Goal: Task Accomplishment & Management: Use online tool/utility

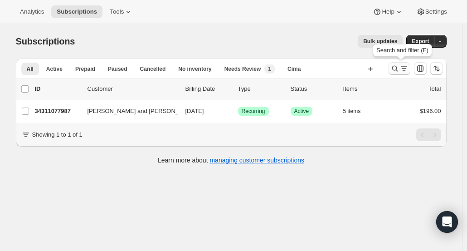
click at [393, 68] on icon "Search and filter results" at bounding box center [395, 68] width 9 height 9
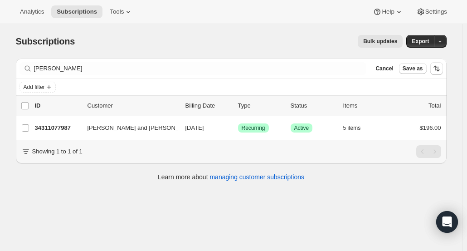
click at [393, 68] on span "Cancel" at bounding box center [385, 68] width 18 height 7
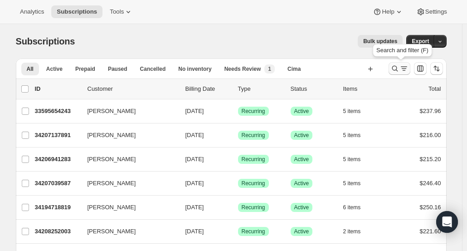
click at [394, 68] on icon "Search and filter results" at bounding box center [395, 68] width 9 height 9
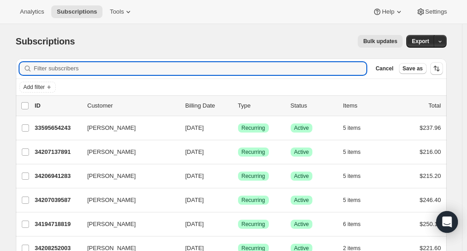
type input "Unni Narayanan"
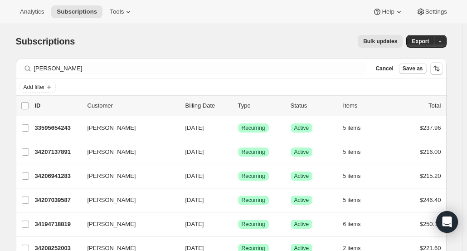
click at [393, 68] on span "Cancel" at bounding box center [385, 68] width 18 height 7
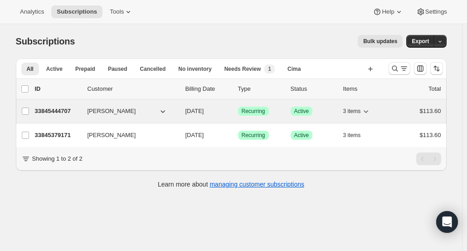
click at [71, 115] on p "33845444707" at bounding box center [57, 111] width 45 height 9
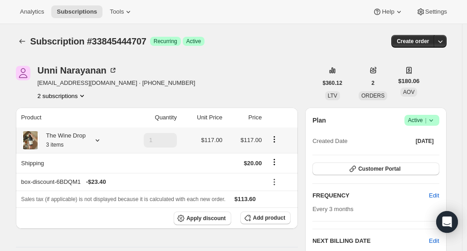
click at [94, 145] on div "The Wine Drop 3 items" at bounding box center [70, 140] width 99 height 18
click at [101, 133] on div "The Wine Drop 3 items" at bounding box center [70, 140] width 99 height 18
click at [101, 137] on icon at bounding box center [97, 140] width 9 height 9
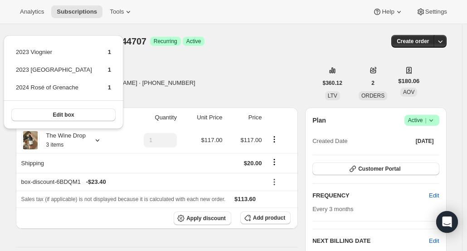
click at [251, 78] on div "Unni Narayanan unarayanan@yahoo.com · +14083905493 2 subscriptions" at bounding box center [167, 83] width 302 height 34
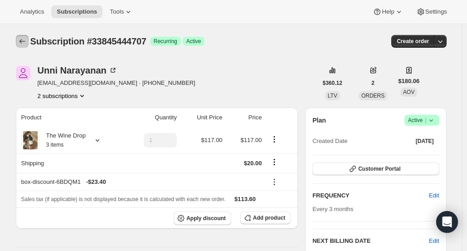
click at [26, 42] on icon "Subscriptions" at bounding box center [22, 41] width 9 height 9
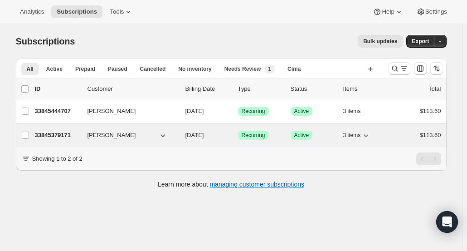
click at [133, 135] on button "Unni Narayanan" at bounding box center [127, 135] width 91 height 15
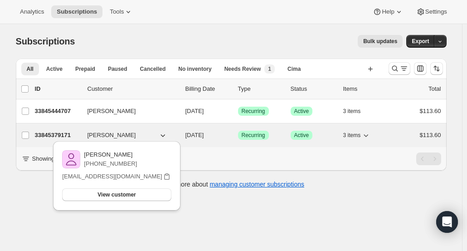
click at [54, 134] on p "33845379171" at bounding box center [57, 135] width 45 height 9
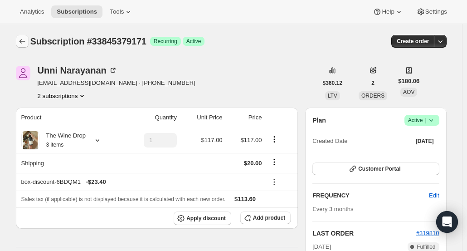
click at [27, 45] on icon "Subscriptions" at bounding box center [22, 41] width 9 height 9
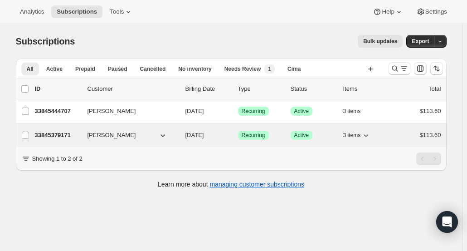
click at [53, 134] on p "33845379171" at bounding box center [57, 135] width 45 height 9
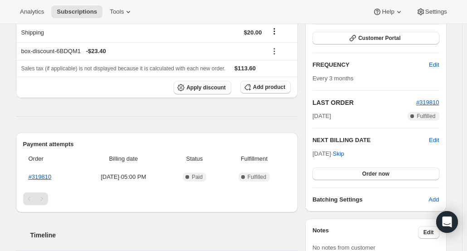
scroll to position [125, 0]
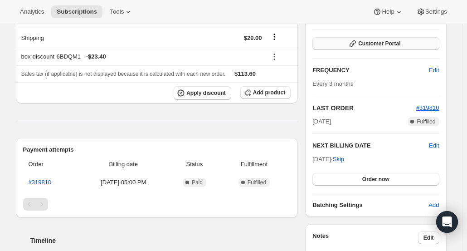
click at [386, 41] on span "Customer Portal" at bounding box center [379, 43] width 42 height 7
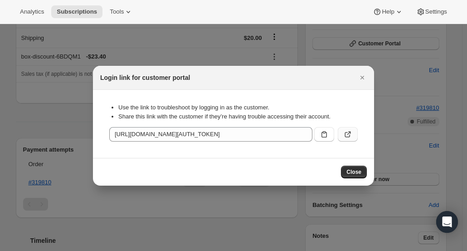
click at [355, 133] on button ":rms:" at bounding box center [348, 134] width 20 height 15
click at [366, 78] on icon "Close" at bounding box center [362, 77] width 9 height 9
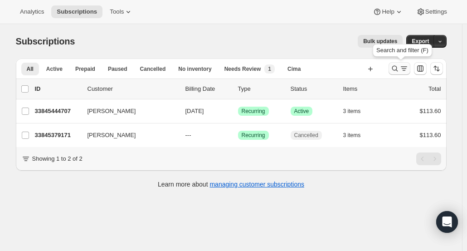
click at [398, 69] on icon "Search and filter results" at bounding box center [395, 68] width 9 height 9
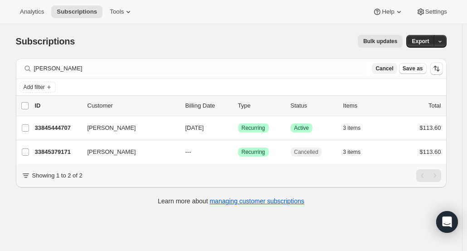
click at [390, 69] on span "Cancel" at bounding box center [385, 68] width 18 height 7
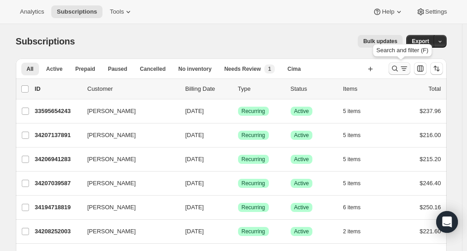
click at [400, 70] on icon "Search and filter results" at bounding box center [395, 68] width 9 height 9
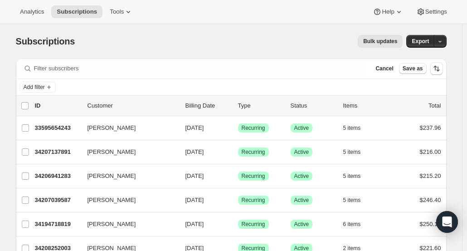
click at [397, 70] on button "Cancel" at bounding box center [384, 68] width 25 height 11
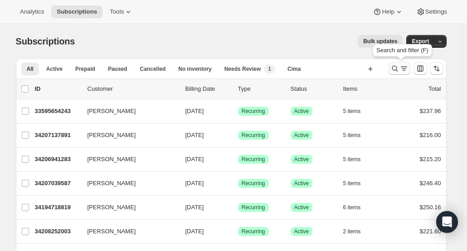
click at [399, 71] on icon "Search and filter results" at bounding box center [395, 68] width 9 height 9
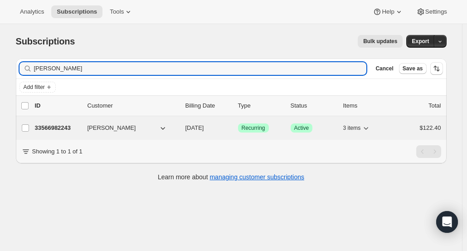
type input "Lynda Hayashi"
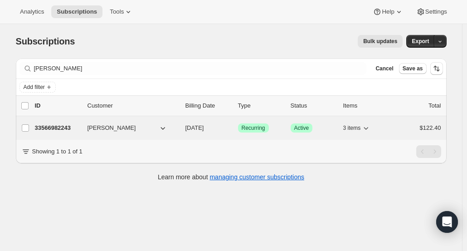
click at [64, 128] on p "33566982243" at bounding box center [57, 127] width 45 height 9
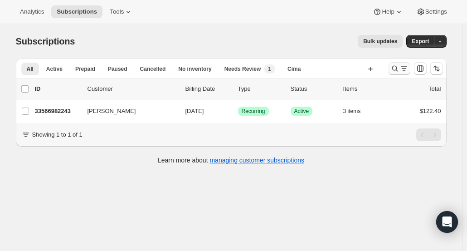
click at [395, 68] on icon "Search and filter results" at bounding box center [395, 68] width 9 height 9
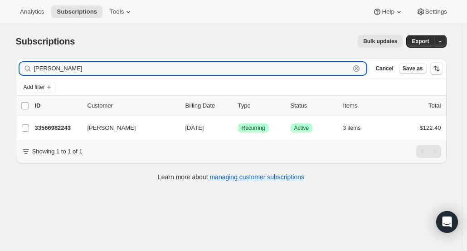
click at [358, 69] on icon "button" at bounding box center [356, 68] width 3 height 3
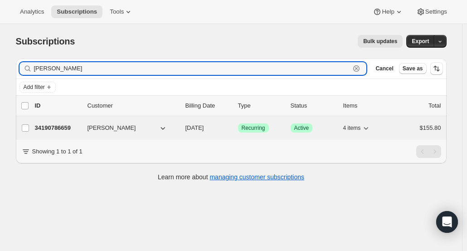
type input "[PERSON_NAME]"
click at [57, 135] on div "Jennifer Mackie 34190786659 Jennifer Mackie 11/05/2025 Success Recurring Succes…" at bounding box center [231, 128] width 431 height 24
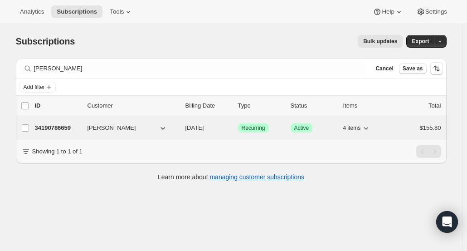
click at [69, 130] on p "34190786659" at bounding box center [57, 127] width 45 height 9
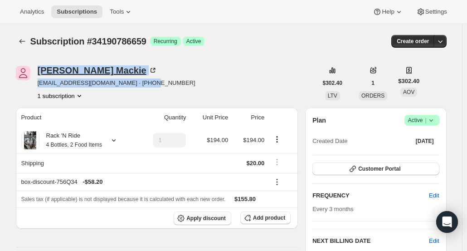
drag, startPoint x: 163, startPoint y: 81, endPoint x: 44, endPoint y: 71, distance: 119.8
click at [39, 71] on div "Jennifer Mackie jenmargenau@gmail.com · +17732557375 1 subscription" at bounding box center [167, 83] width 302 height 34
copy div "Jennifer Mackie jenmargenau@gmail.com · +17732557375"
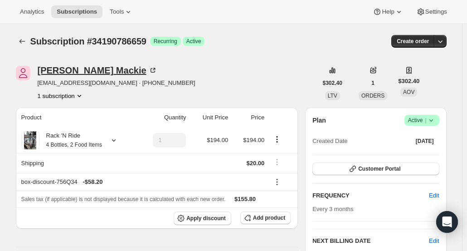
click at [95, 70] on div "Jennifer Mackie" at bounding box center [98, 70] width 120 height 9
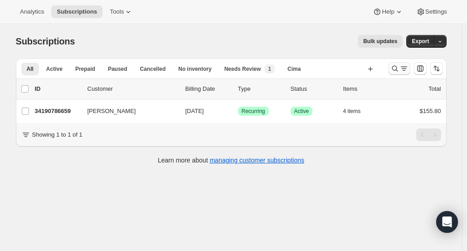
click at [399, 68] on icon "Search and filter results" at bounding box center [395, 68] width 9 height 9
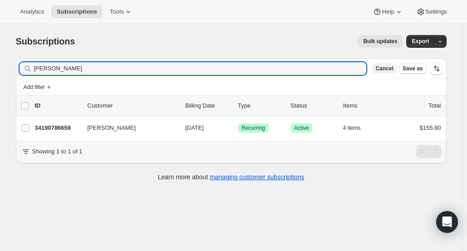
click at [393, 70] on span "Cancel" at bounding box center [385, 68] width 18 height 7
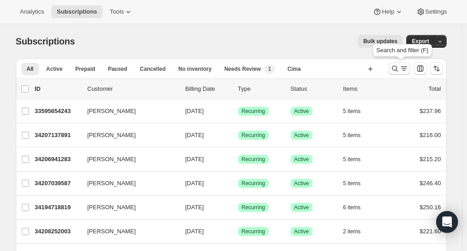
click at [396, 71] on icon "Search and filter results" at bounding box center [395, 68] width 9 height 9
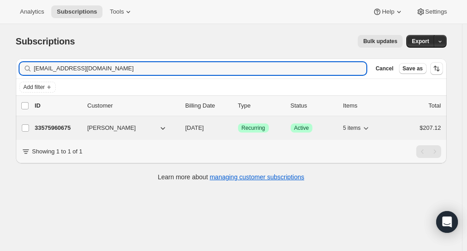
type input "nehogenson@gmail.com"
click at [66, 130] on p "33575960675" at bounding box center [57, 127] width 45 height 9
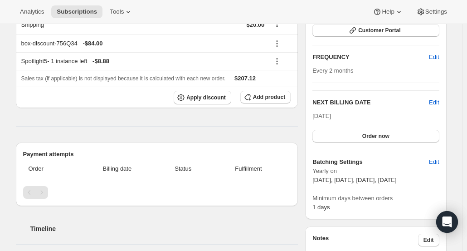
scroll to position [136, 0]
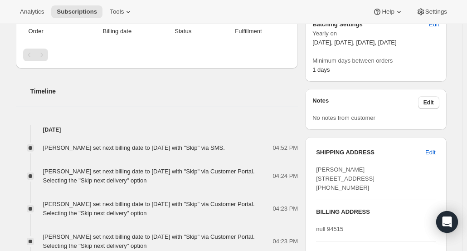
scroll to position [318, 0]
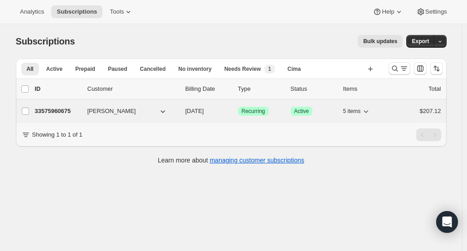
click at [48, 113] on p "33575960675" at bounding box center [57, 111] width 45 height 9
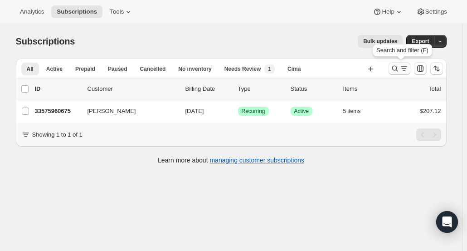
click at [398, 69] on icon "Search and filter results" at bounding box center [395, 68] width 9 height 9
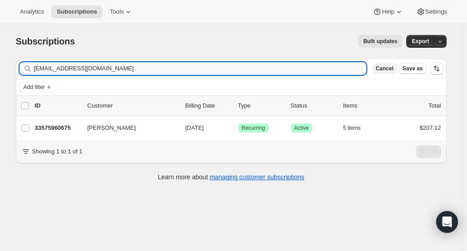
click at [392, 69] on span "Cancel" at bounding box center [385, 68] width 18 height 7
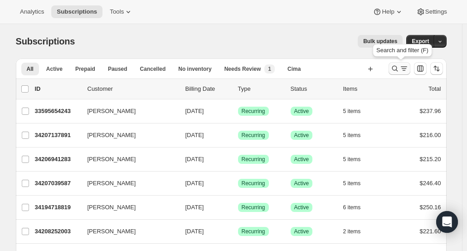
click at [398, 69] on icon "Search and filter results" at bounding box center [395, 69] width 6 height 6
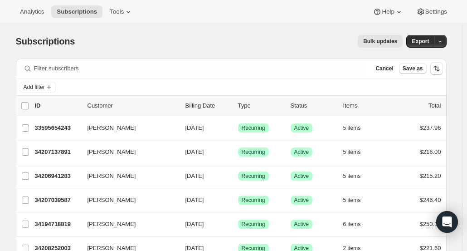
click at [352, 78] on div "Filter subscribers Cancel Save as" at bounding box center [231, 69] width 431 height 20
click at [382, 71] on span "Cancel" at bounding box center [385, 68] width 18 height 7
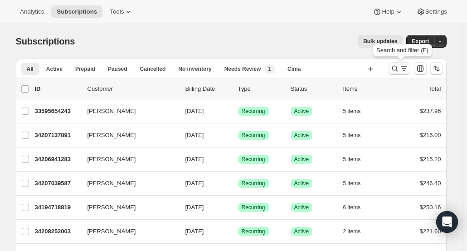
click at [394, 69] on icon "Search and filter results" at bounding box center [395, 68] width 9 height 9
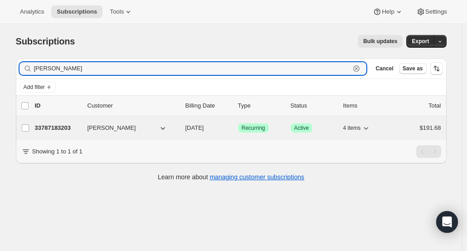
type input "Ashley Cox"
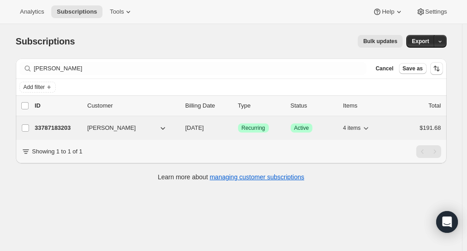
click at [73, 127] on p "33787183203" at bounding box center [57, 127] width 45 height 9
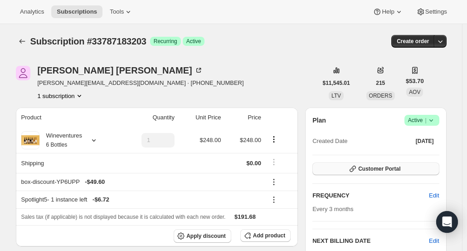
click at [390, 168] on span "Customer Portal" at bounding box center [379, 168] width 42 height 7
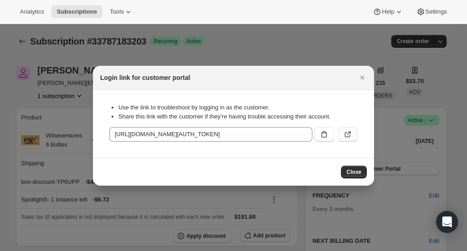
click at [340, 130] on button ":r1on:" at bounding box center [348, 134] width 20 height 15
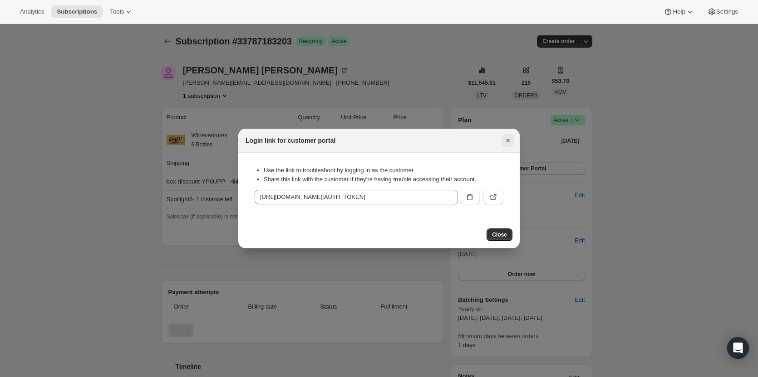
click at [467, 138] on icon "Close" at bounding box center [507, 140] width 9 height 9
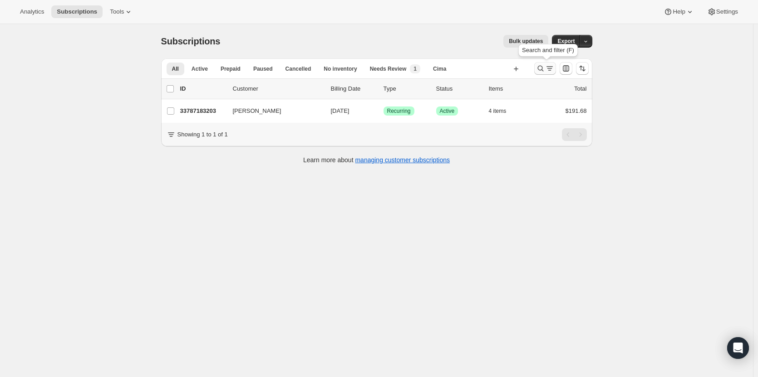
click at [467, 66] on icon "Search and filter results" at bounding box center [540, 68] width 9 height 9
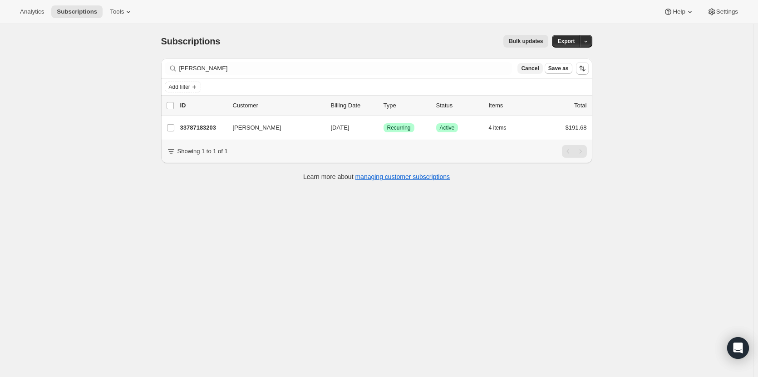
click at [467, 69] on button "Cancel" at bounding box center [529, 68] width 25 height 11
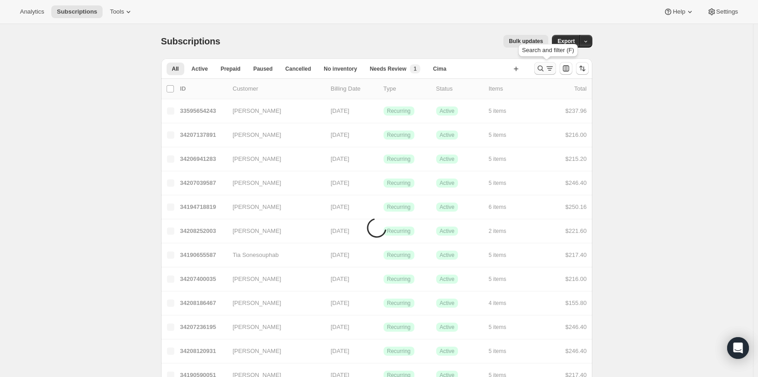
click at [467, 69] on icon "Search and filter results" at bounding box center [540, 68] width 9 height 9
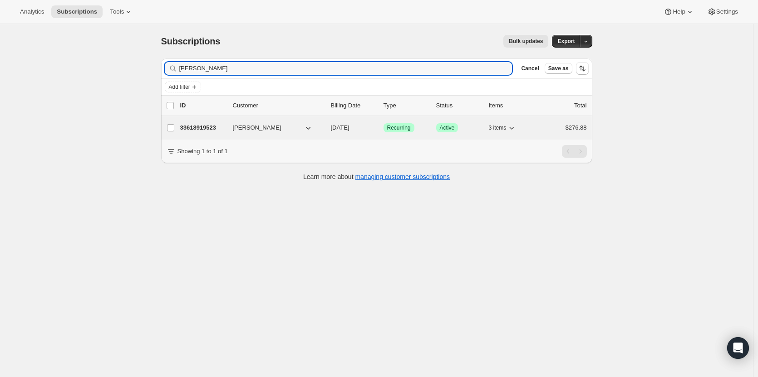
type input "Janet Cast"
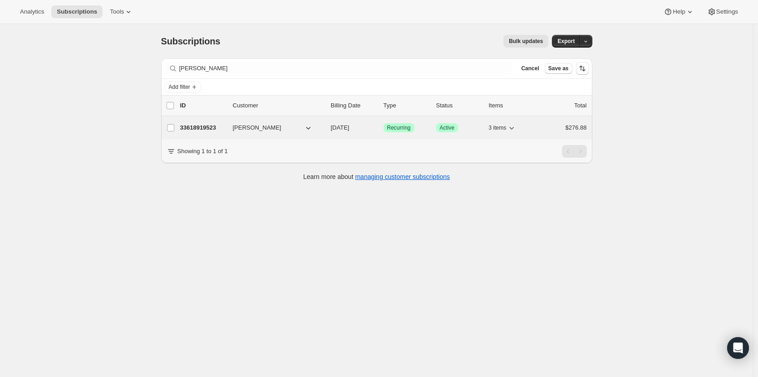
click at [206, 132] on div "33618919523 Janet Castagnola 09/17/2025 Success Recurring Success Active 3 item…" at bounding box center [383, 128] width 406 height 13
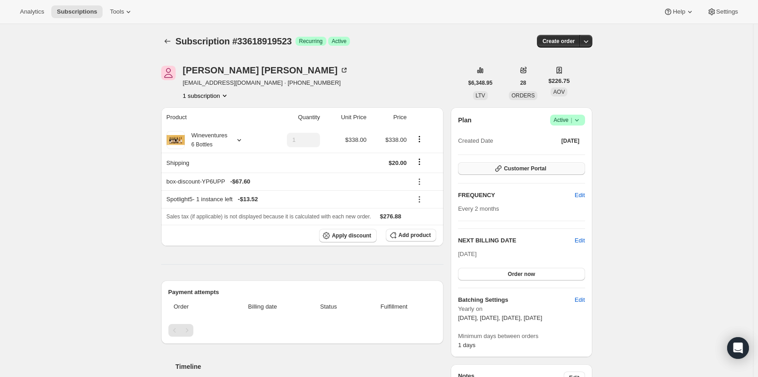
click at [467, 169] on span "Customer Portal" at bounding box center [525, 168] width 42 height 7
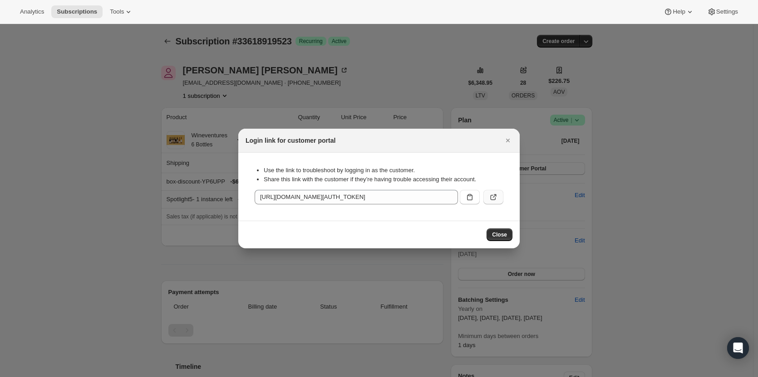
click at [467, 196] on icon ":r27c:" at bounding box center [495, 197] width 4 height 4
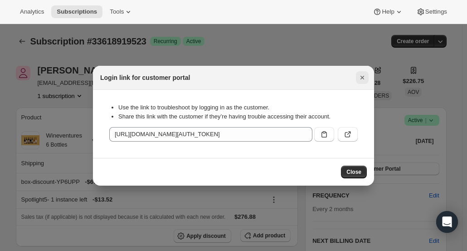
click at [363, 80] on icon "Close" at bounding box center [362, 77] width 9 height 9
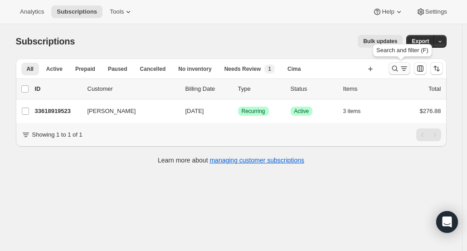
click at [395, 72] on icon "Search and filter results" at bounding box center [395, 68] width 9 height 9
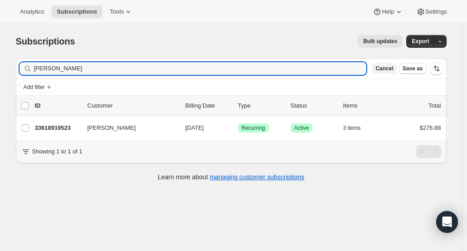
click at [385, 69] on span "Cancel" at bounding box center [385, 68] width 18 height 7
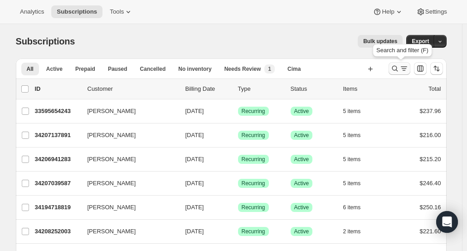
click at [394, 70] on icon "Search and filter results" at bounding box center [395, 68] width 9 height 9
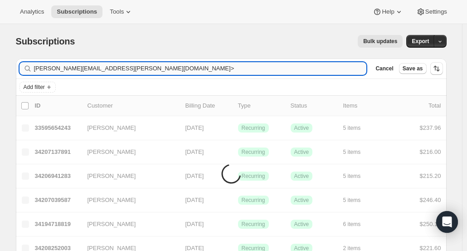
click at [177, 73] on input "christy.scoughton@gmail.com>" at bounding box center [200, 68] width 333 height 13
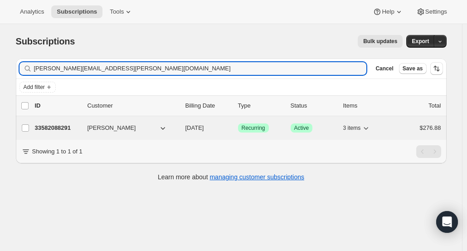
type input "[PERSON_NAME][EMAIL_ADDRESS][PERSON_NAME][DOMAIN_NAME]"
click at [74, 127] on p "33582088291" at bounding box center [57, 127] width 45 height 9
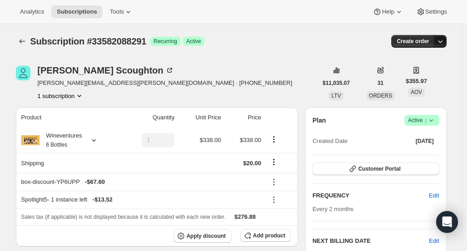
click at [443, 44] on icon "button" at bounding box center [440, 41] width 9 height 9
click at [442, 42] on icon "button" at bounding box center [440, 41] width 5 height 3
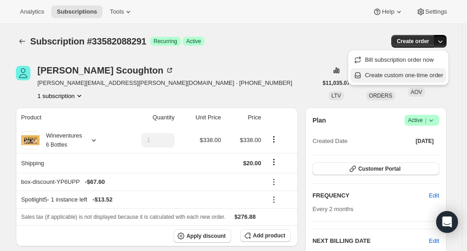
click at [434, 73] on span "Create custom one-time order" at bounding box center [404, 75] width 78 height 7
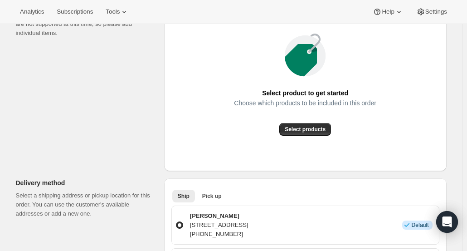
scroll to position [181, 0]
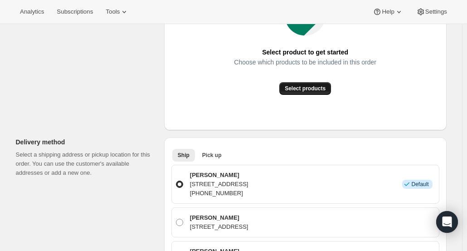
click at [308, 87] on span "Select products" at bounding box center [305, 88] width 41 height 7
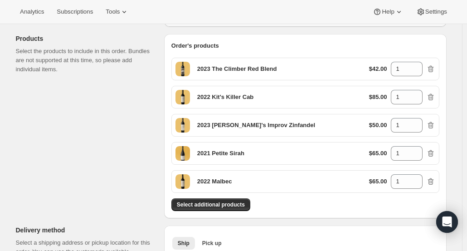
scroll to position [45, 0]
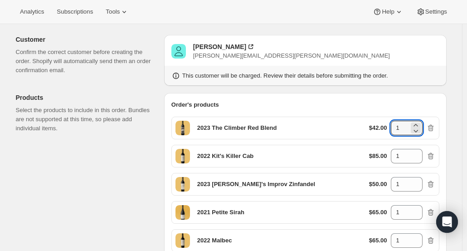
drag, startPoint x: 409, startPoint y: 124, endPoint x: 392, endPoint y: 125, distance: 17.3
click at [392, 125] on div "$42.00 1" at bounding box center [402, 128] width 66 height 15
type input "3"
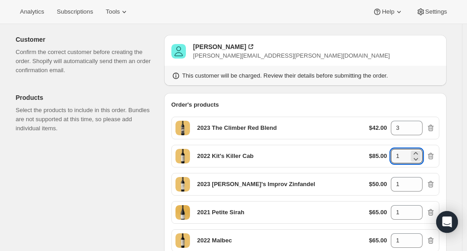
drag, startPoint x: 406, startPoint y: 158, endPoint x: 391, endPoint y: 156, distance: 14.6
click at [391, 156] on div "$85.00 1" at bounding box center [402, 156] width 66 height 15
type input "2"
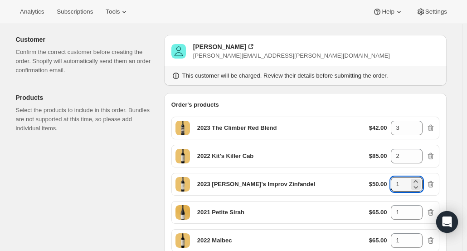
drag, startPoint x: 406, startPoint y: 182, endPoint x: 385, endPoint y: 183, distance: 20.9
click at [385, 183] on div "$50.00 1" at bounding box center [402, 184] width 66 height 15
type input "3"
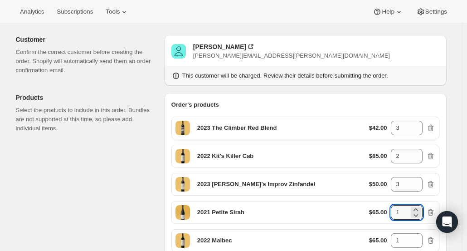
drag, startPoint x: 404, startPoint y: 214, endPoint x: 387, endPoint y: 212, distance: 17.3
click at [387, 212] on div "$65.00 1" at bounding box center [402, 212] width 66 height 15
type input "2"
drag, startPoint x: 407, startPoint y: 240, endPoint x: 386, endPoint y: 238, distance: 21.4
click at [386, 238] on div "$65.00 1" at bounding box center [402, 240] width 66 height 15
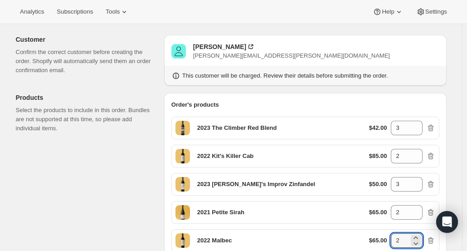
type input "2"
drag, startPoint x: 281, startPoint y: 49, endPoint x: 276, endPoint y: 47, distance: 4.7
click at [276, 47] on div "Christy Scoughton christy.scoughton@gmail.com" at bounding box center [305, 51] width 268 height 18
click at [253, 44] on icon at bounding box center [251, 46] width 5 height 5
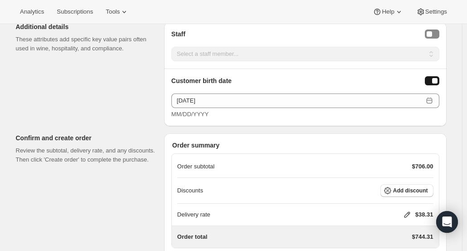
scroll to position [635, 0]
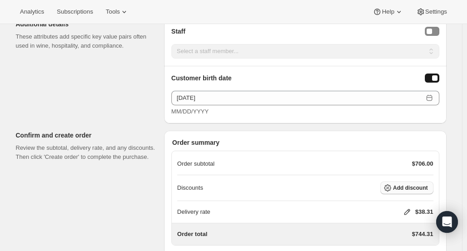
click at [408, 184] on span "Add discount" at bounding box center [410, 187] width 35 height 7
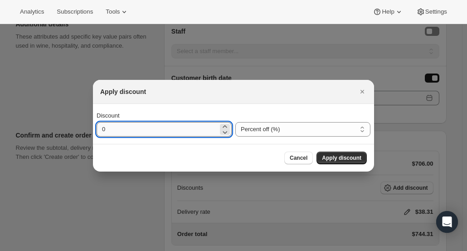
drag, startPoint x: 132, startPoint y: 137, endPoint x: 135, endPoint y: 132, distance: 6.1
click at [133, 136] on div "Discount 0 Percent off (%) Amount off ($) Percent off (%)" at bounding box center [233, 124] width 281 height 40
click at [134, 130] on input "0" at bounding box center [158, 129] width 122 height 15
type input "25"
click at [332, 155] on span "Apply discount" at bounding box center [341, 157] width 39 height 7
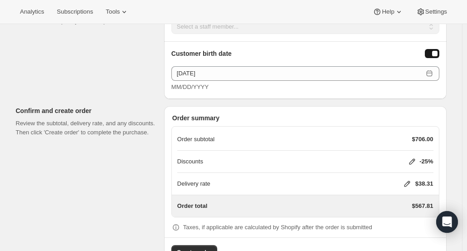
scroll to position [680, 0]
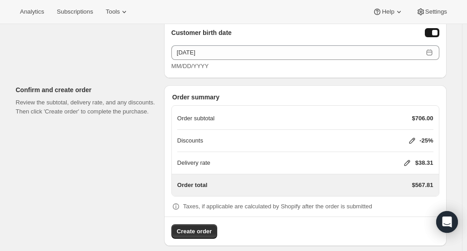
click at [415, 158] on div "$38.31" at bounding box center [423, 162] width 22 height 9
click at [408, 158] on icon at bounding box center [407, 162] width 9 height 9
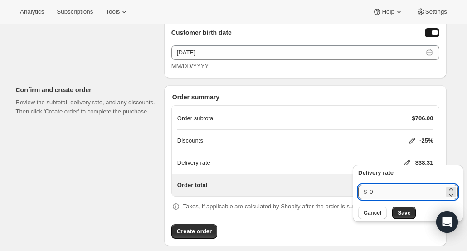
click at [394, 191] on input "0" at bounding box center [407, 192] width 75 height 15
click at [407, 210] on span "Save" at bounding box center [404, 212] width 13 height 7
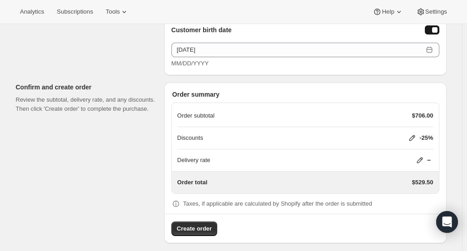
scroll to position [684, 0]
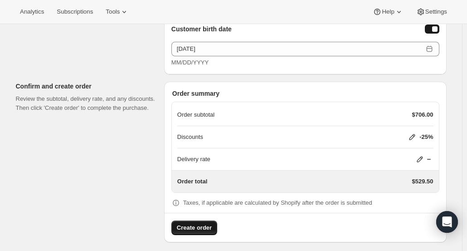
click at [203, 223] on span "Create order" at bounding box center [194, 227] width 35 height 9
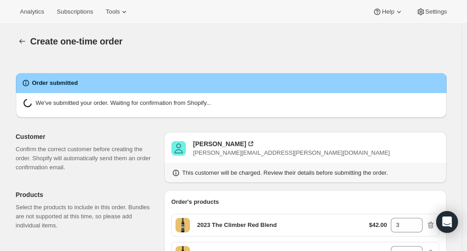
radio input "true"
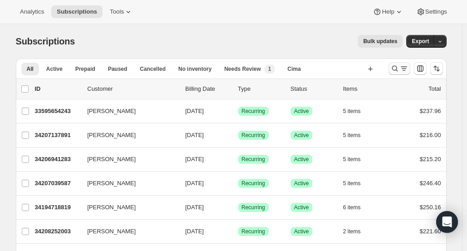
click at [398, 65] on icon "Search and filter results" at bounding box center [395, 68] width 9 height 9
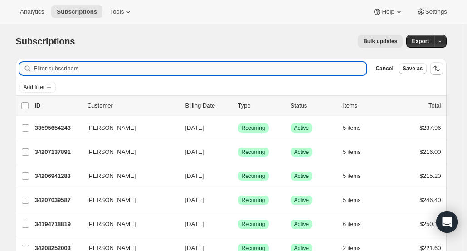
paste input "Sandra Carr"
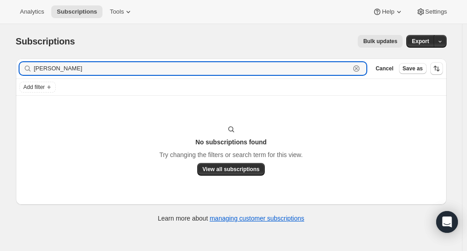
type input "Sandra Carr"
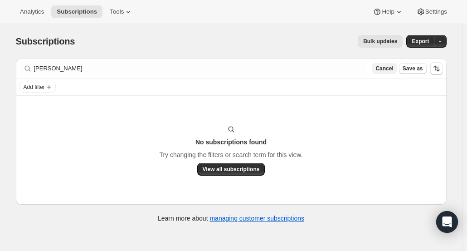
click at [391, 69] on span "Cancel" at bounding box center [385, 68] width 18 height 7
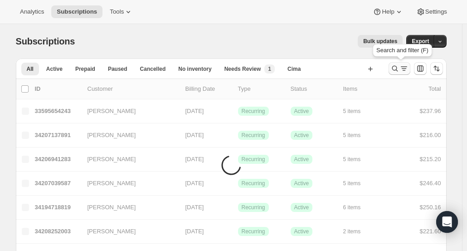
click at [396, 68] on icon "Search and filter results" at bounding box center [395, 68] width 9 height 9
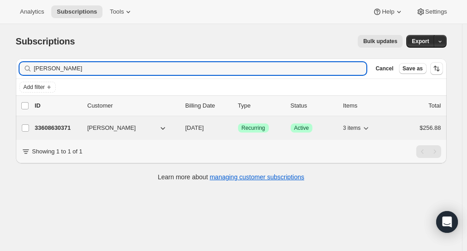
type input "ara Godoy"
click at [68, 130] on p "33608630371" at bounding box center [57, 127] width 45 height 9
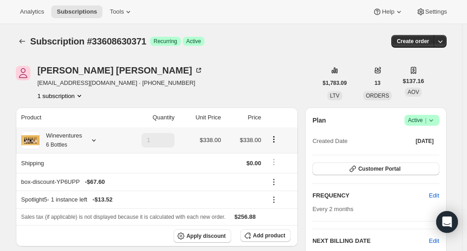
click at [76, 147] on div "Wineventures 6 Bottles" at bounding box center [60, 140] width 43 height 18
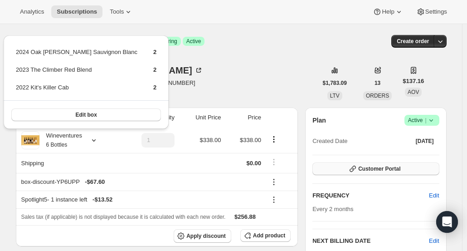
click at [376, 169] on span "Customer Portal" at bounding box center [379, 168] width 42 height 7
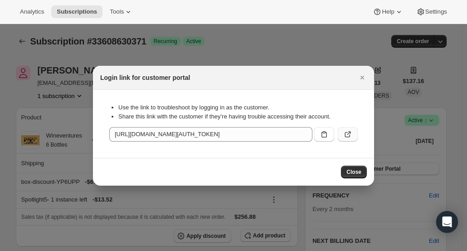
click at [347, 138] on icon ":rmp:" at bounding box center [347, 134] width 9 height 9
click at [365, 82] on button "Close" at bounding box center [362, 77] width 13 height 13
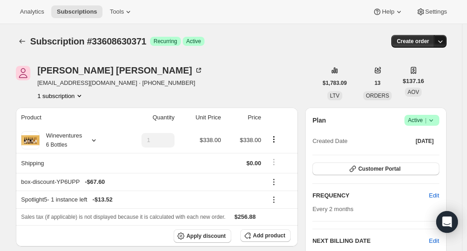
click at [445, 41] on icon "button" at bounding box center [440, 41] width 9 height 9
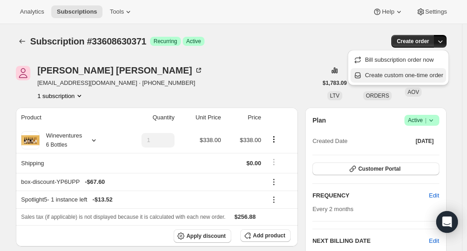
click at [439, 76] on span "Create custom one-time order" at bounding box center [404, 75] width 78 height 7
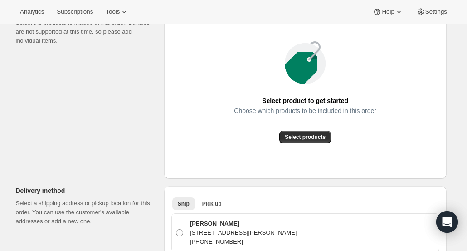
scroll to position [136, 0]
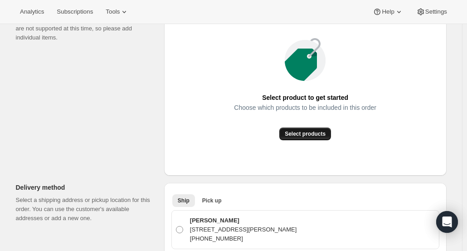
click at [322, 130] on span "Select products" at bounding box center [305, 133] width 41 height 7
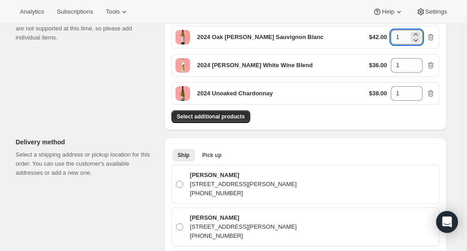
drag, startPoint x: 405, startPoint y: 40, endPoint x: 395, endPoint y: 36, distance: 10.4
click at [395, 36] on input "1" at bounding box center [400, 37] width 18 height 15
type input "2"
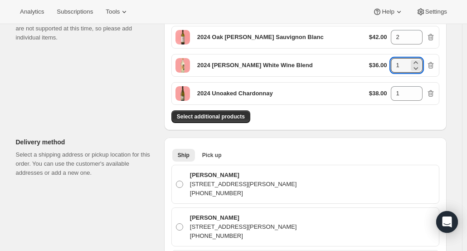
drag, startPoint x: 406, startPoint y: 70, endPoint x: 393, endPoint y: 67, distance: 13.0
click at [393, 67] on div "$36.00 1" at bounding box center [402, 65] width 66 height 15
type input "2"
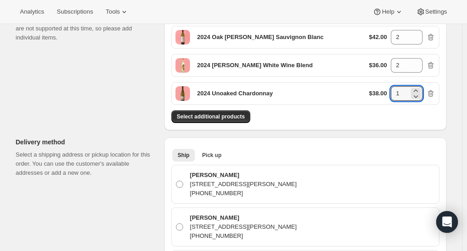
drag, startPoint x: 406, startPoint y: 92, endPoint x: 393, endPoint y: 91, distance: 12.7
click at [393, 91] on div "$38.00 1" at bounding box center [402, 93] width 66 height 15
type input "2"
click at [393, 110] on div "Select additional products" at bounding box center [305, 116] width 268 height 13
click at [217, 160] on div "Ship Pick up More views Ship Pick up More views" at bounding box center [305, 155] width 268 height 20
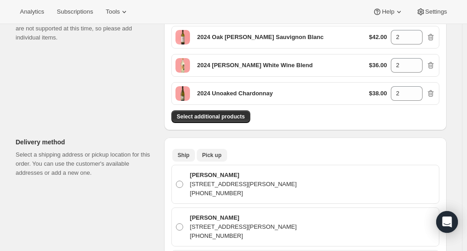
click at [218, 157] on span "Pick up" at bounding box center [212, 155] width 20 height 7
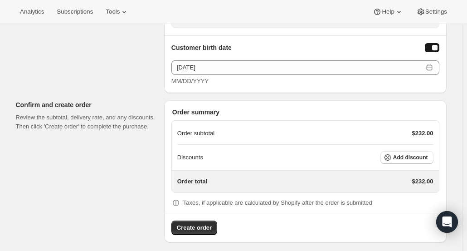
scroll to position [531, 0]
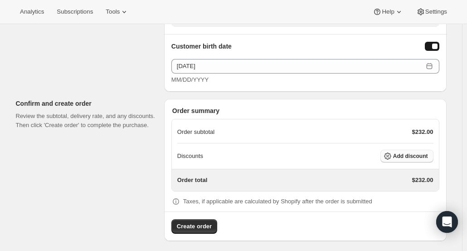
click at [420, 152] on span "Add discount" at bounding box center [410, 155] width 35 height 7
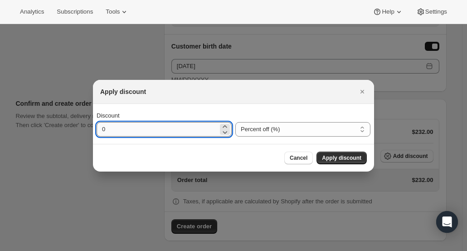
click at [152, 128] on input "0" at bounding box center [158, 129] width 122 height 15
type input "20"
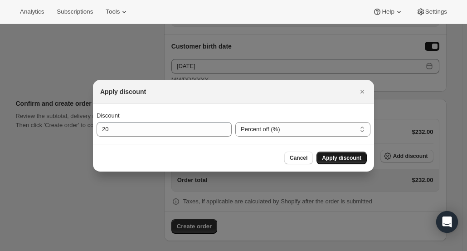
click at [341, 161] on span "Apply discount" at bounding box center [341, 157] width 39 height 7
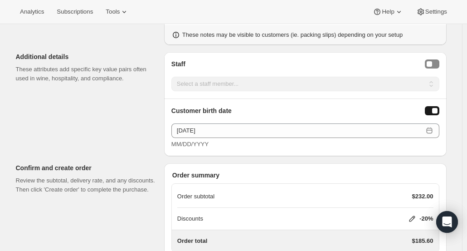
scroll to position [527, 0]
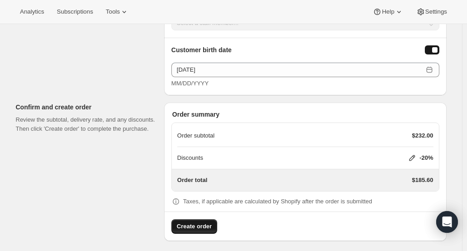
click at [201, 222] on span "Create order" at bounding box center [194, 226] width 35 height 9
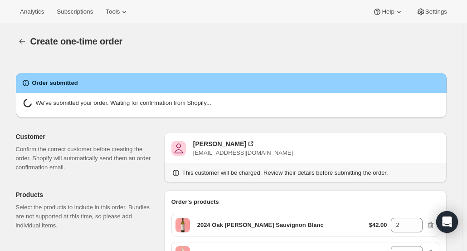
radio input "true"
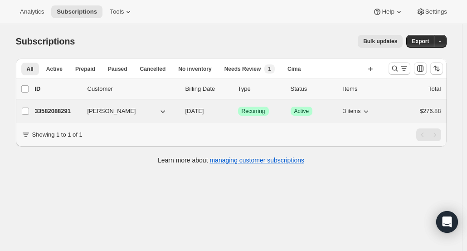
click at [70, 114] on p "33582088291" at bounding box center [57, 111] width 45 height 9
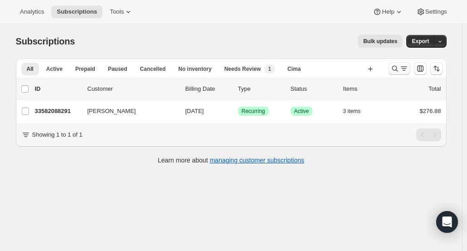
click at [398, 71] on icon "Search and filter results" at bounding box center [395, 68] width 9 height 9
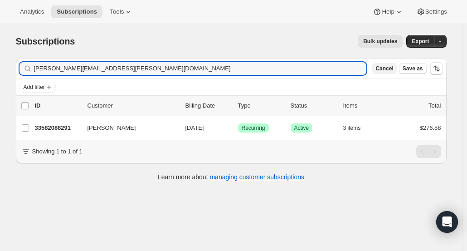
click at [395, 72] on button "Cancel" at bounding box center [384, 68] width 25 height 11
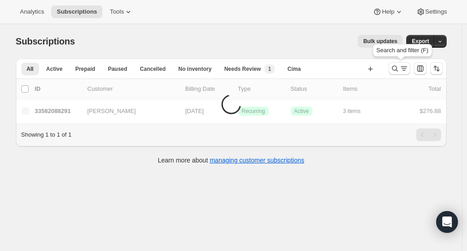
click at [395, 72] on icon "Search and filter results" at bounding box center [395, 68] width 9 height 9
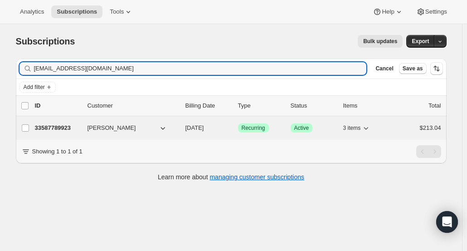
type input "mmc_662@yahoo.com"
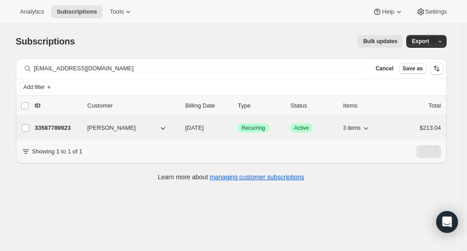
click at [46, 124] on p "33587789923" at bounding box center [57, 127] width 45 height 9
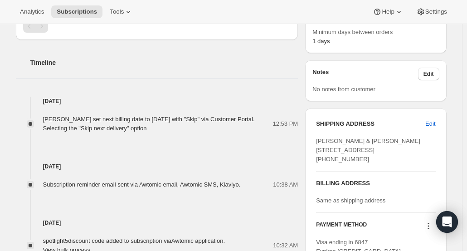
scroll to position [318, 0]
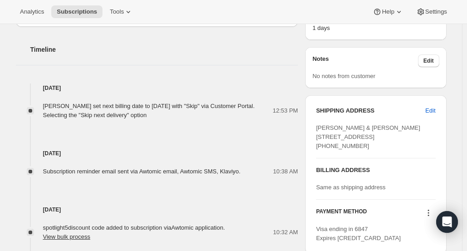
drag, startPoint x: 381, startPoint y: 144, endPoint x: 308, endPoint y: 124, distance: 75.6
click at [308, 124] on div "SHIPPING ADDRESS Edit Melissa & Joe Mendoza-Campos 14216 Whiterock Dr La Mirada…" at bounding box center [375, 174] width 141 height 158
copy span "Melissa & Joe Mendoza-Campos 14216 Whiterock Dr La Mirada CA, 90638"
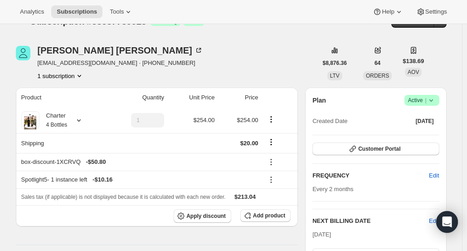
scroll to position [0, 0]
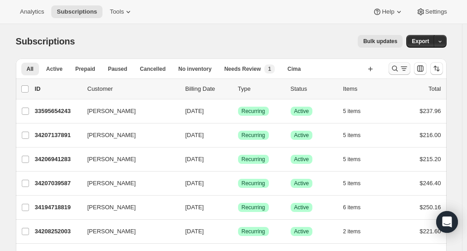
click at [401, 71] on div "Search and filter results" at bounding box center [400, 68] width 18 height 9
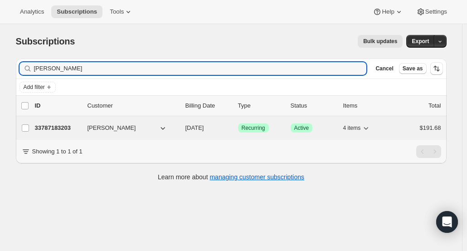
type input "[PERSON_NAME]"
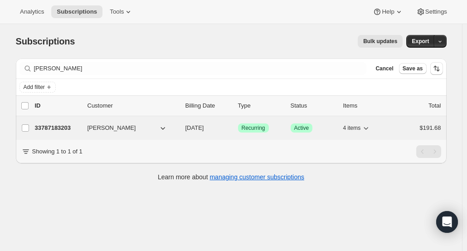
click at [53, 131] on p "33787183203" at bounding box center [57, 127] width 45 height 9
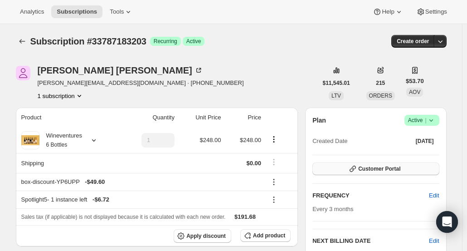
click at [421, 171] on button "Customer Portal" at bounding box center [376, 168] width 127 height 13
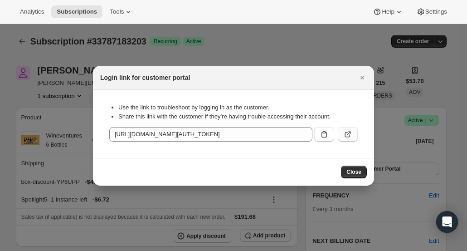
click at [355, 137] on button ":rce:" at bounding box center [348, 134] width 20 height 15
